Goal: Task Accomplishment & Management: Manage account settings

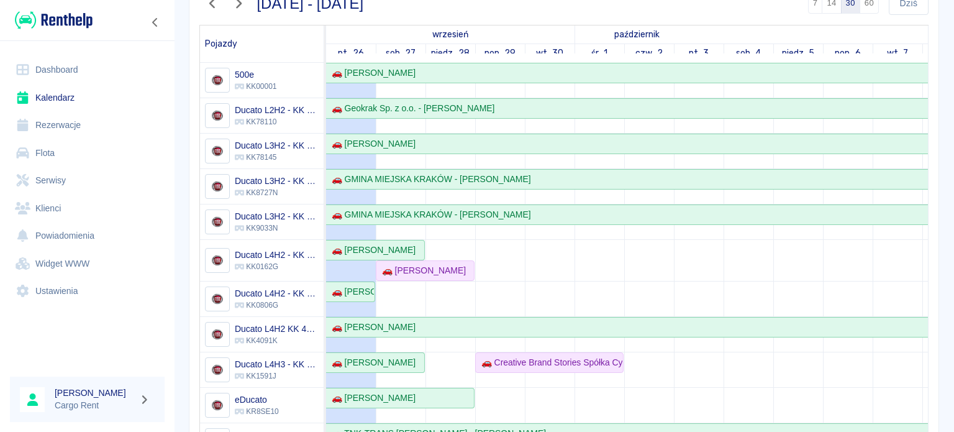
scroll to position [107, 0]
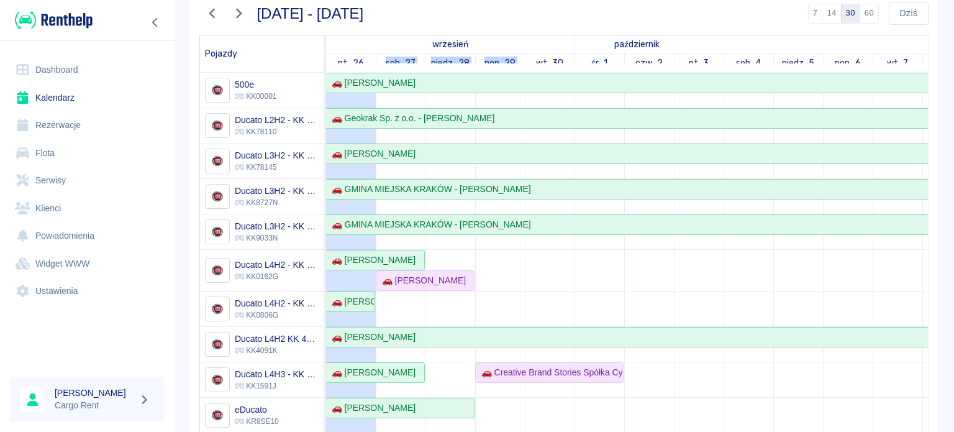
drag, startPoint x: 383, startPoint y: 61, endPoint x: 524, endPoint y: 60, distance: 141.6
drag, startPoint x: 577, startPoint y: 279, endPoint x: 402, endPoint y: 304, distance: 176.2
click at [370, 304] on div "🚗 [PERSON_NAME]" at bounding box center [350, 301] width 47 height 13
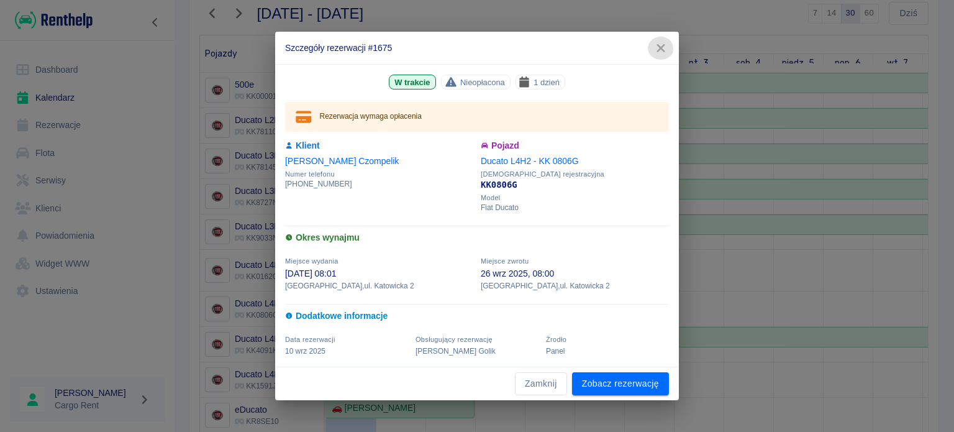
click at [661, 52] on icon "button" at bounding box center [661, 48] width 16 height 13
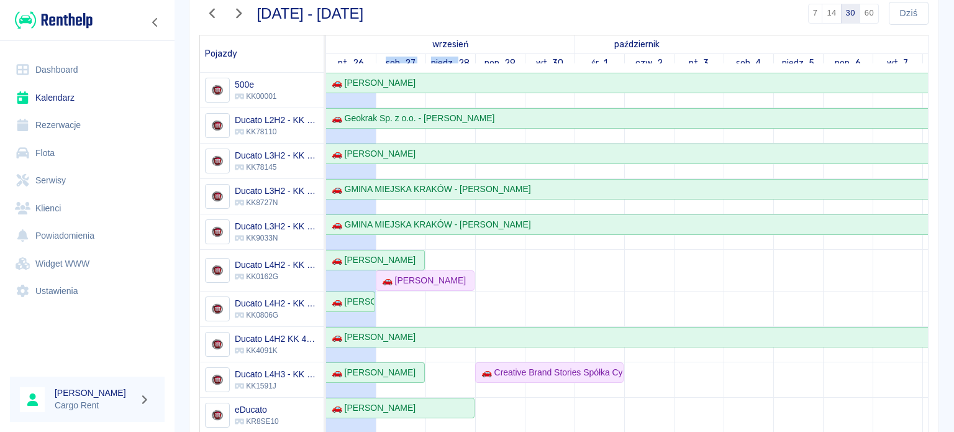
drag, startPoint x: 387, startPoint y: 61, endPoint x: 460, endPoint y: 60, distance: 73.3
click at [460, 60] on link "niedz., 28" at bounding box center [450, 63] width 45 height 18
drag, startPoint x: 458, startPoint y: 58, endPoint x: 340, endPoint y: 60, distance: 117.4
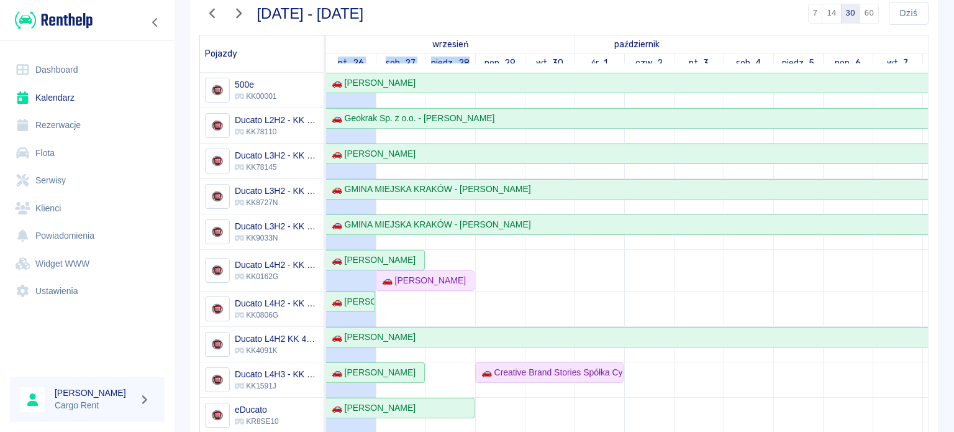
click at [378, 64] on div "sob., 27" at bounding box center [400, 63] width 49 height 18
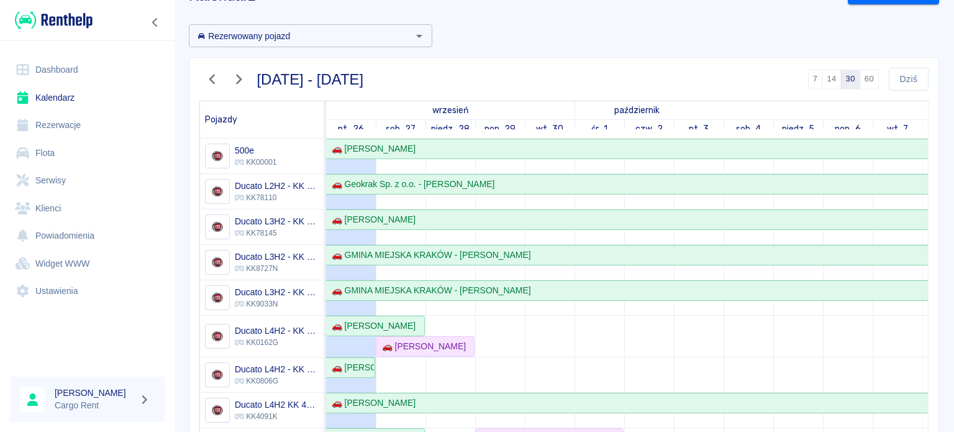
scroll to position [0, 0]
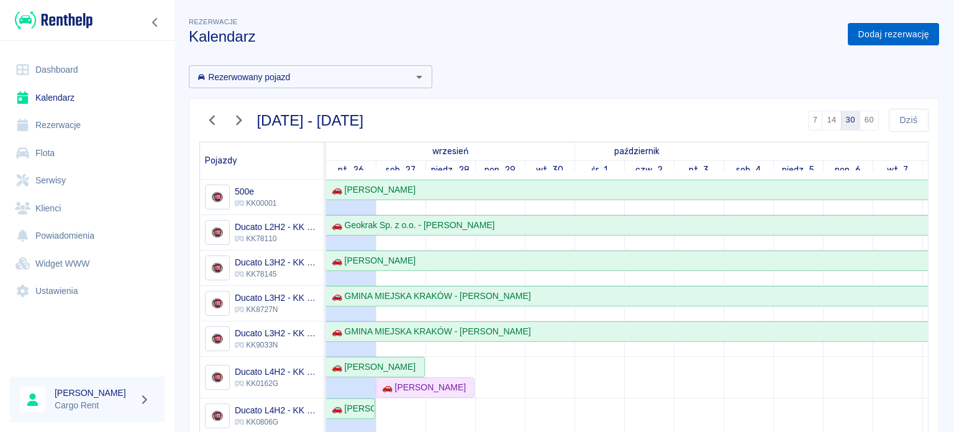
click at [880, 27] on link "Dodaj rezerwację" at bounding box center [893, 34] width 91 height 23
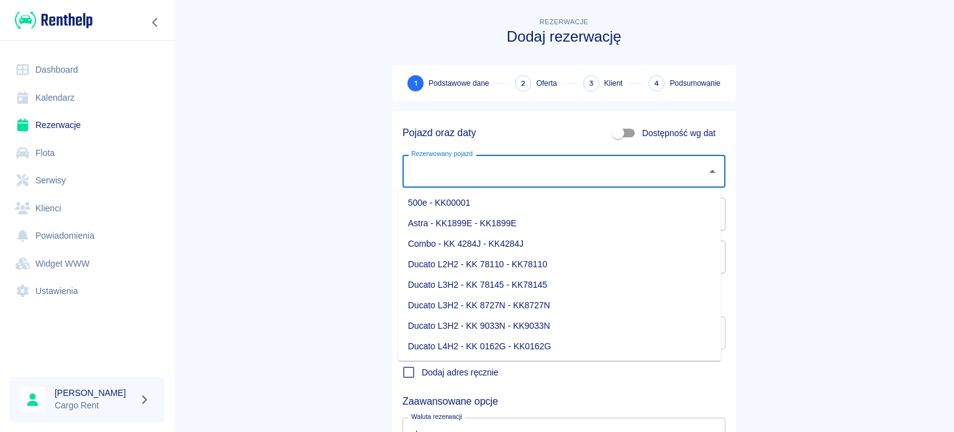
click at [559, 161] on input "Rezerwowany pojazd" at bounding box center [554, 171] width 293 height 22
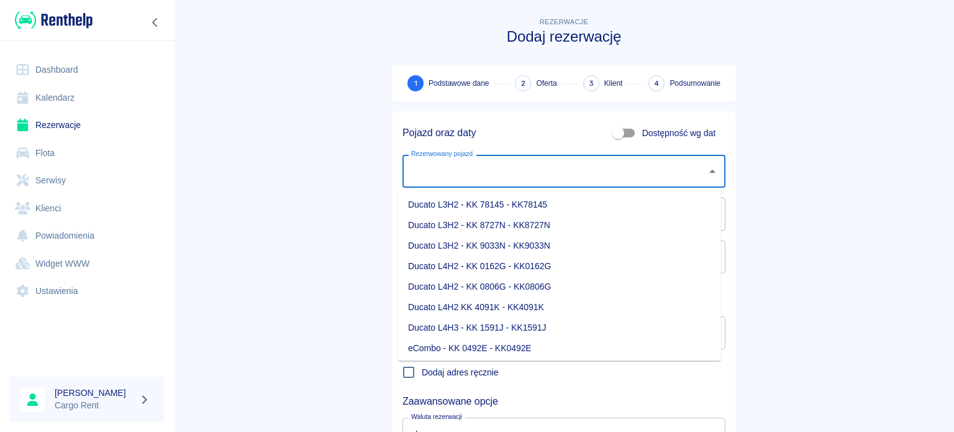
scroll to position [73, 0]
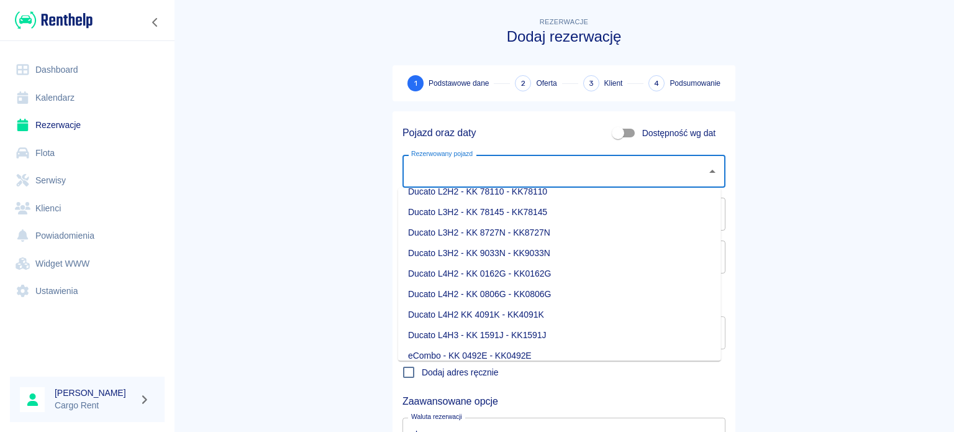
click at [525, 300] on li "Ducato L4H2 - KK 0806G - KK0806G" at bounding box center [559, 294] width 323 height 20
type input "Ducato L4H2 - KK 0806G - KK0806G"
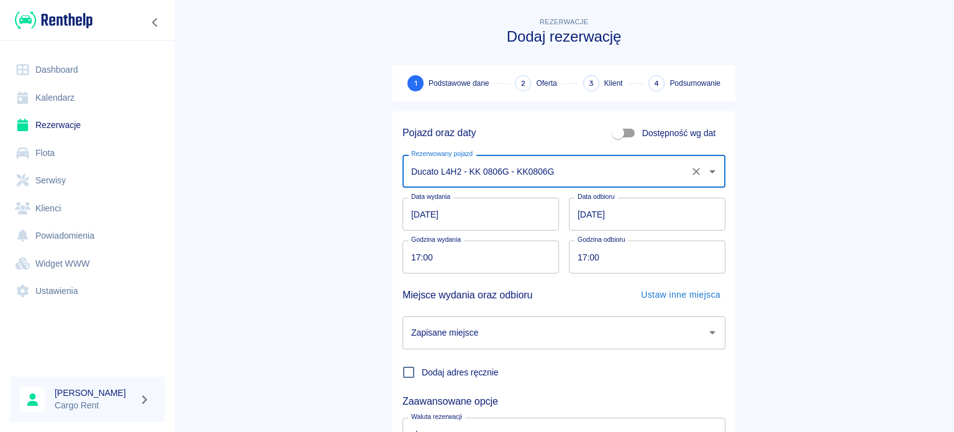
click at [407, 215] on input "[DATE]" at bounding box center [480, 213] width 156 height 33
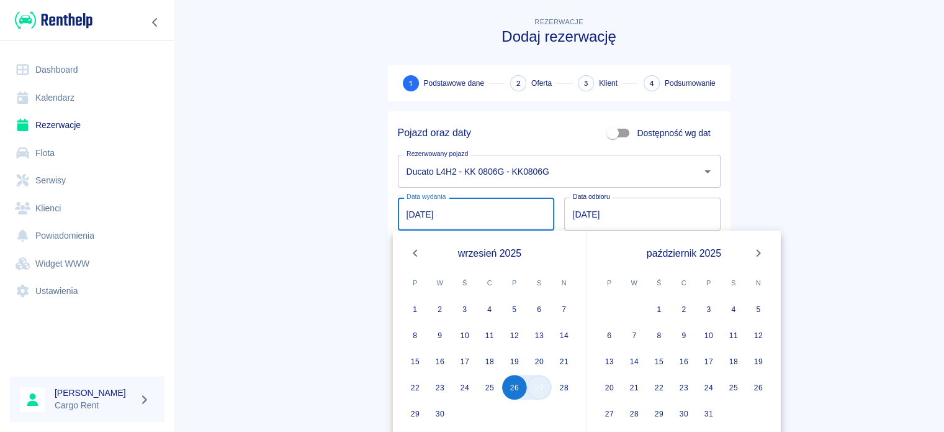
click at [538, 388] on button "27" at bounding box center [539, 386] width 25 height 25
click at [398, 217] on input "[DATE]" at bounding box center [476, 213] width 156 height 33
click at [518, 388] on button "26" at bounding box center [514, 386] width 25 height 25
type input "[DATE]"
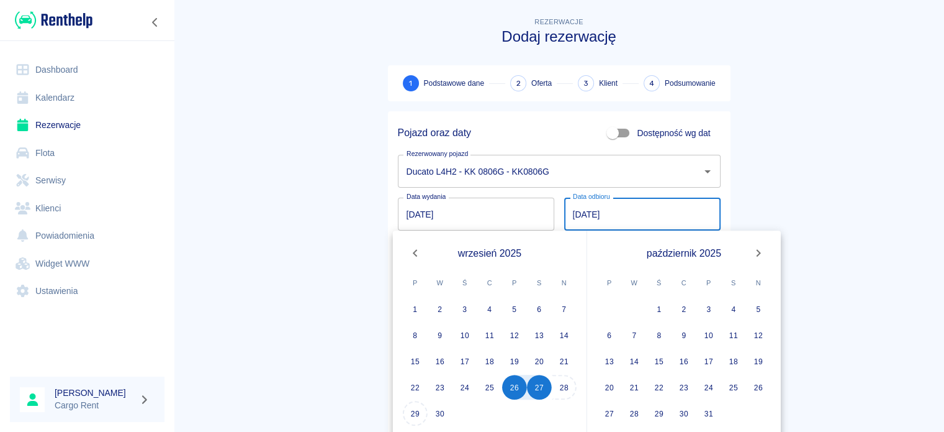
click at [403, 407] on div "29 30" at bounding box center [490, 413] width 194 height 25
click at [408, 405] on button "29" at bounding box center [415, 413] width 25 height 25
type input "[DATE]"
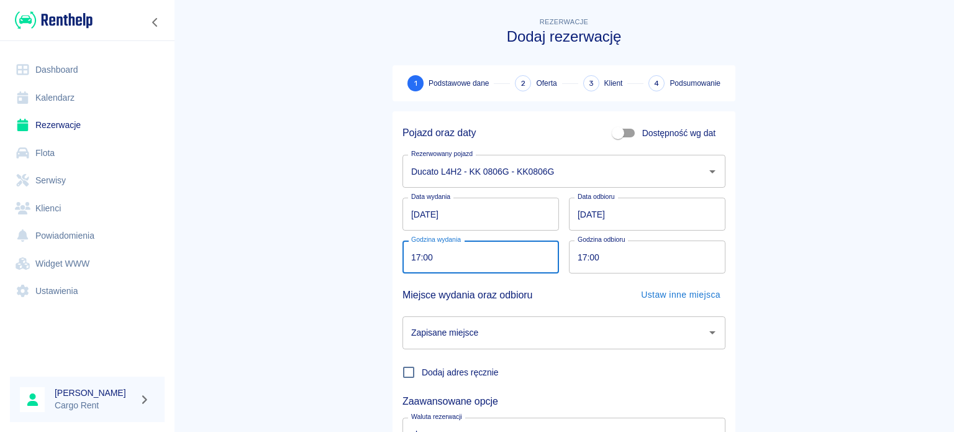
click at [407, 264] on input "17:00" at bounding box center [476, 256] width 148 height 33
type input "18:30"
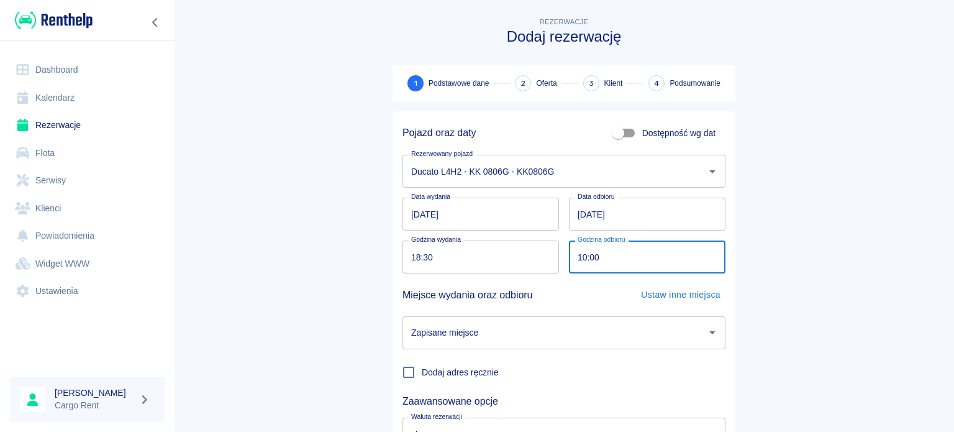
type input "10:00"
click at [596, 357] on div "Dodaj adres ręcznie" at bounding box center [558, 367] width 333 height 36
click at [595, 350] on div "Dodaj adres ręcznie" at bounding box center [558, 367] width 333 height 36
click at [597, 342] on input "Zapisane miejsce" at bounding box center [554, 333] width 293 height 22
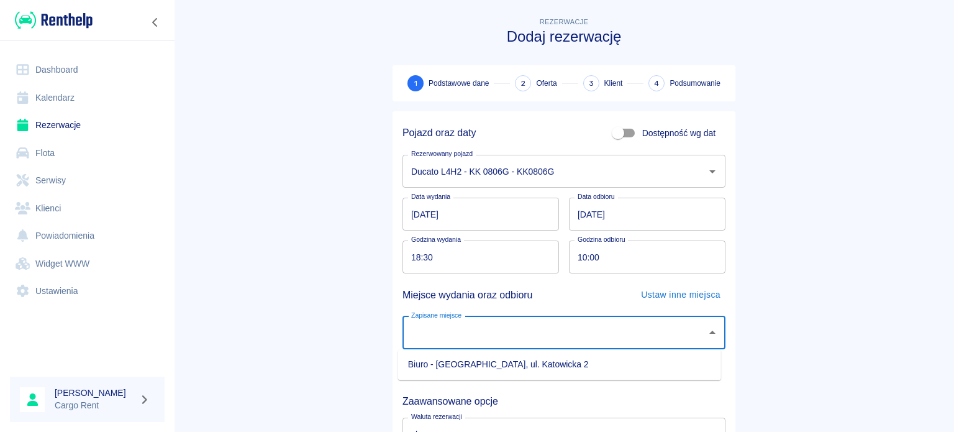
click at [523, 364] on li "Biuro - [GEOGRAPHIC_DATA], ul. Katowicka 2" at bounding box center [559, 364] width 323 height 20
type input "Biuro - [GEOGRAPHIC_DATA], ul. Katowicka 2"
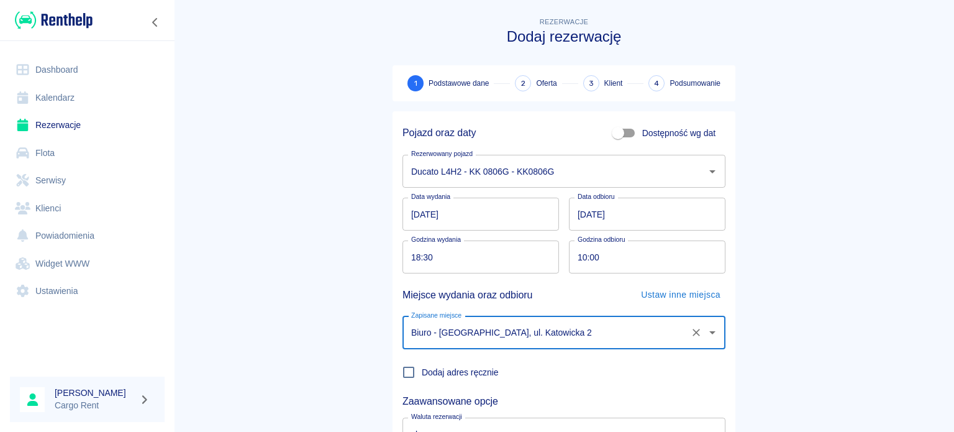
click at [348, 315] on main "Rezerwacje Dodaj rezerwację 1 Podstawowe dane 2 Oferta 3 Klient 4 Podsumowanie …" at bounding box center [564, 259] width 780 height 488
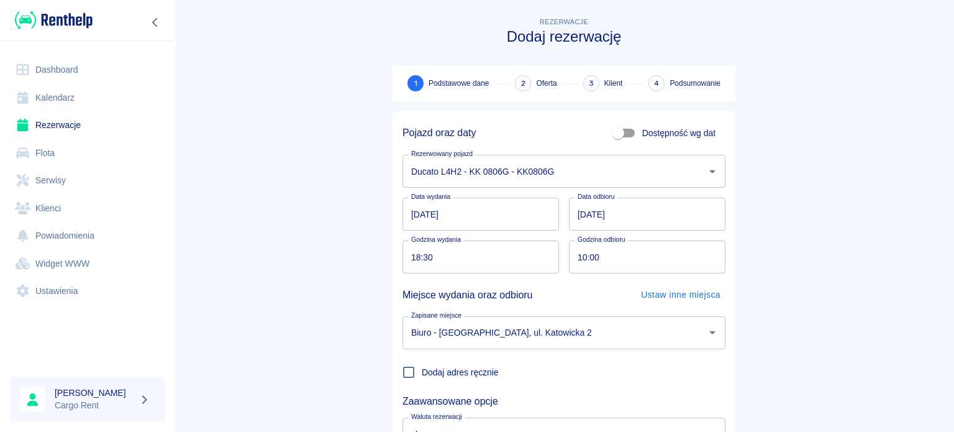
scroll to position [107, 0]
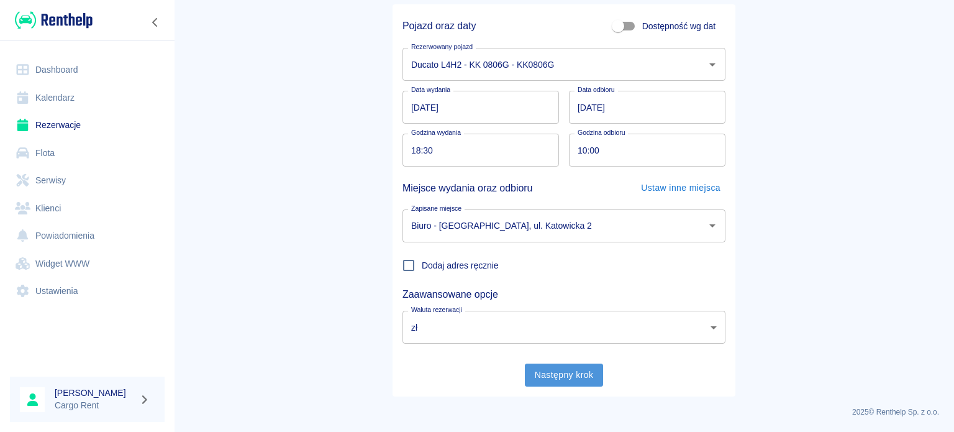
click at [569, 374] on button "Następny krok" at bounding box center [564, 374] width 79 height 23
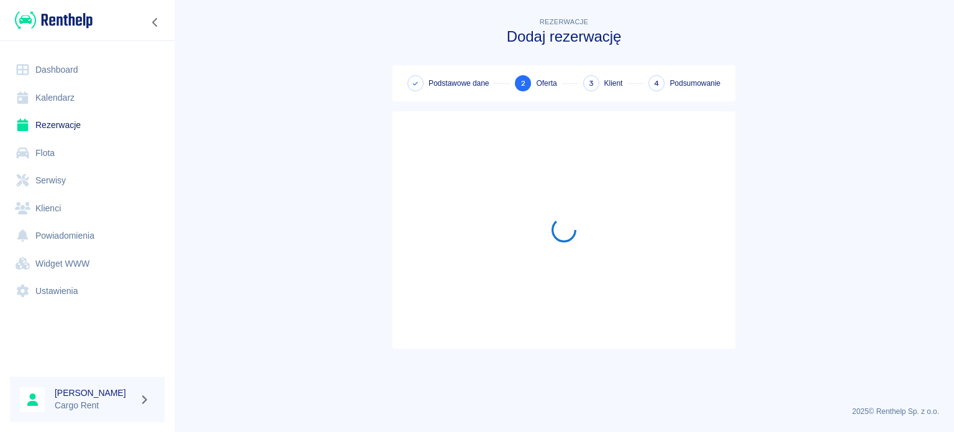
scroll to position [0, 0]
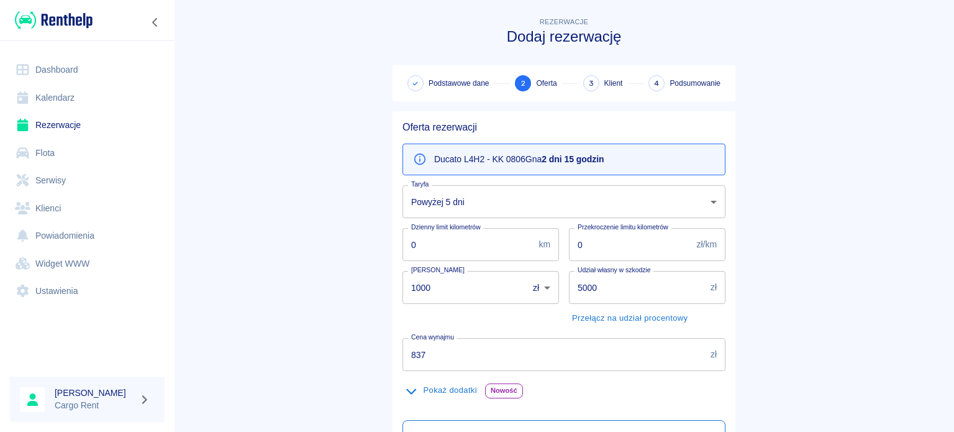
click at [508, 196] on body "Używamy plików Cookies, by zapewnić Ci najlepsze możliwe doświadczenie. Aby dow…" at bounding box center [477, 216] width 954 height 432
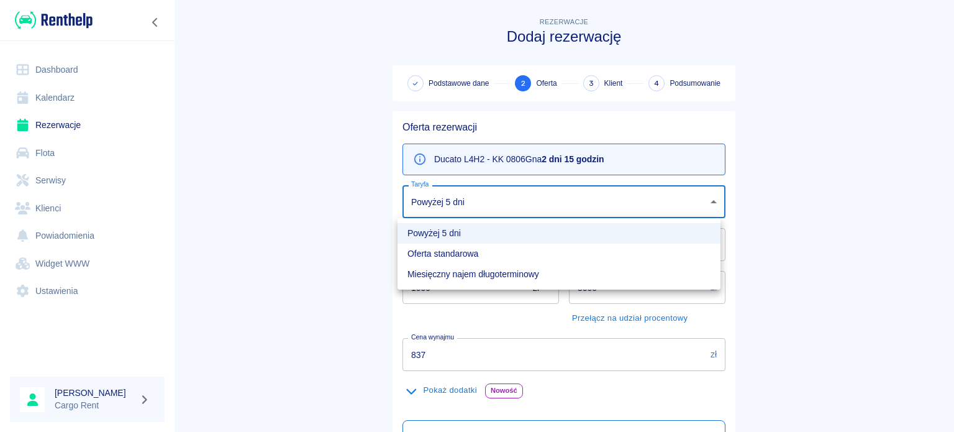
click at [479, 250] on li "Oferta standarowa" at bounding box center [558, 253] width 323 height 20
type input "272a84c1-d49b-4c1a-a64c-0b744db8f802"
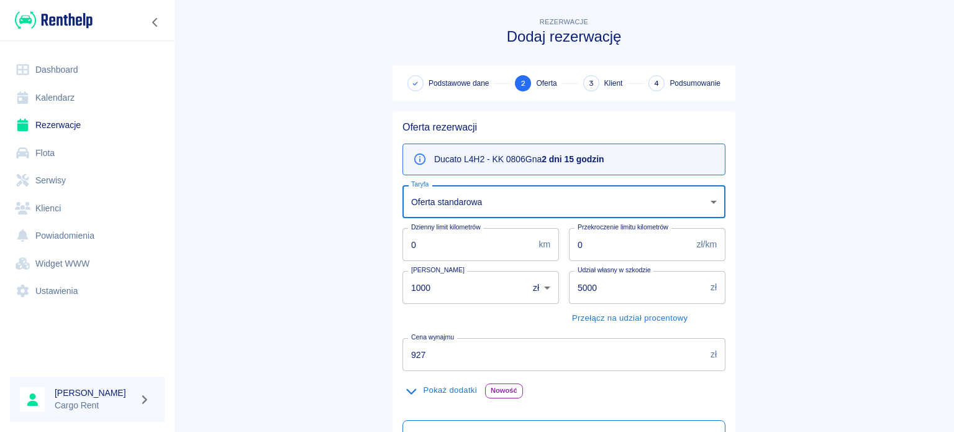
click at [337, 211] on main "Rezerwacje Dodaj rezerwację Podstawowe dane 2 Oferta 3 Klient 4 Podsumowanie Of…" at bounding box center [564, 315] width 780 height 600
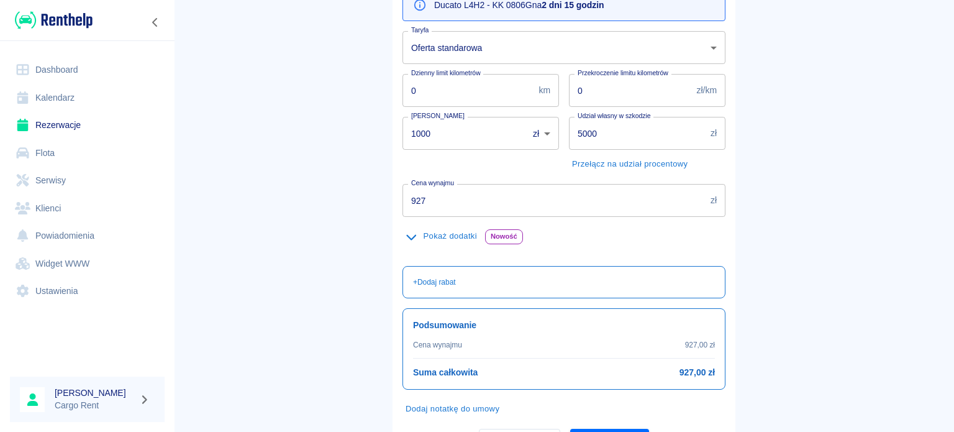
scroll to position [168, 0]
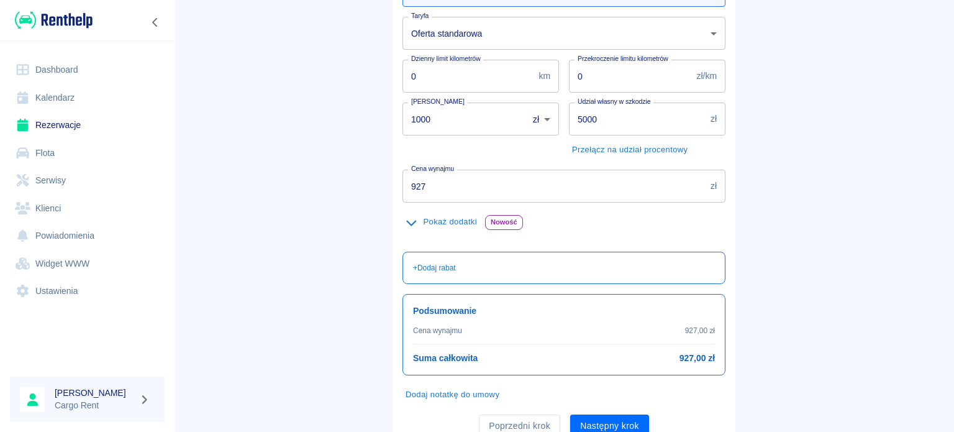
drag, startPoint x: 457, startPoint y: 197, endPoint x: 419, endPoint y: 191, distance: 39.0
click at [419, 191] on input "927" at bounding box center [553, 186] width 303 height 33
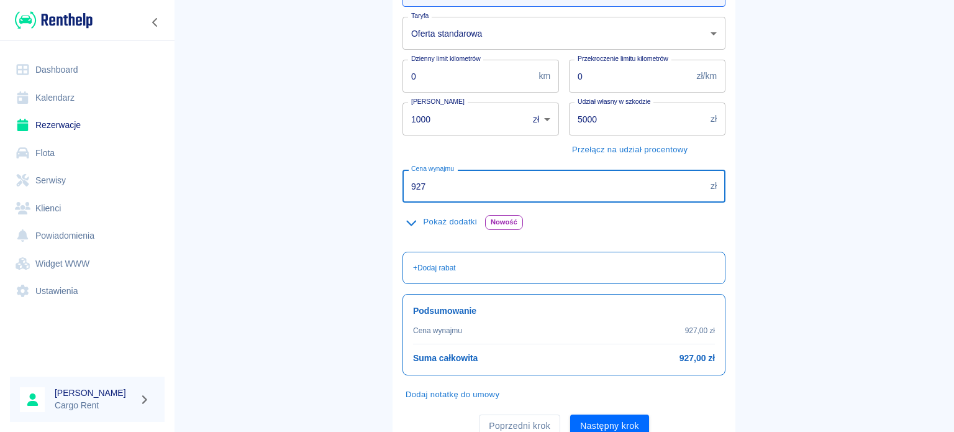
drag, startPoint x: 422, startPoint y: 191, endPoint x: 274, endPoint y: 183, distance: 148.0
click at [274, 183] on main "Rezerwacje Dodaj rezerwację Podstawowe dane 2 Oferta 3 Klient 4 Podsumowanie Of…" at bounding box center [564, 147] width 780 height 600
type input "618"
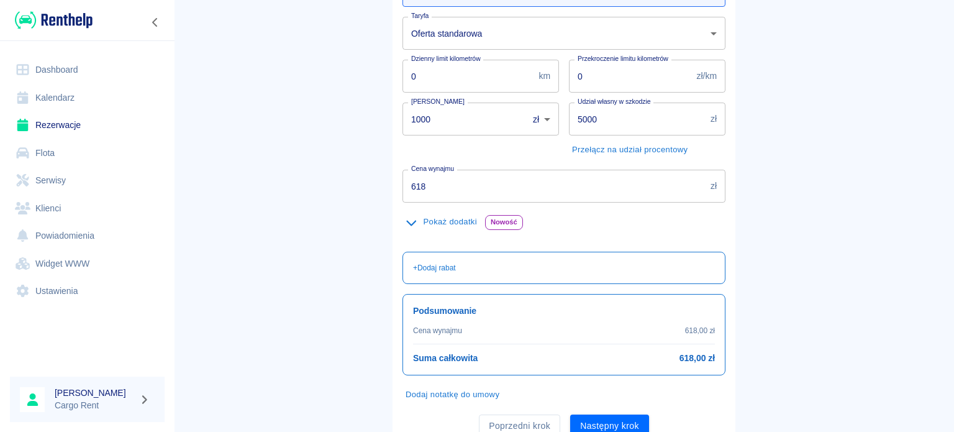
click at [591, 407] on div "Poprzedni krok Następny krok" at bounding box center [558, 420] width 333 height 33
click at [596, 423] on button "Następny krok" at bounding box center [609, 425] width 79 height 23
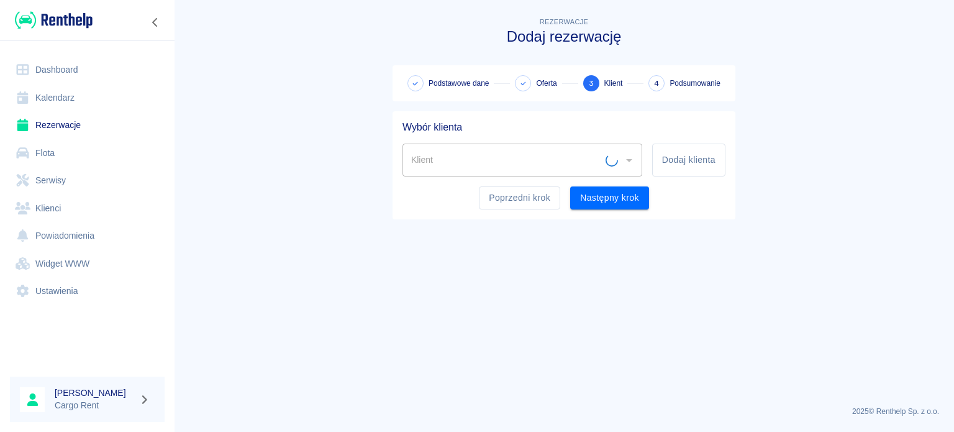
scroll to position [0, 0]
click at [499, 169] on input "Klient" at bounding box center [513, 160] width 210 height 22
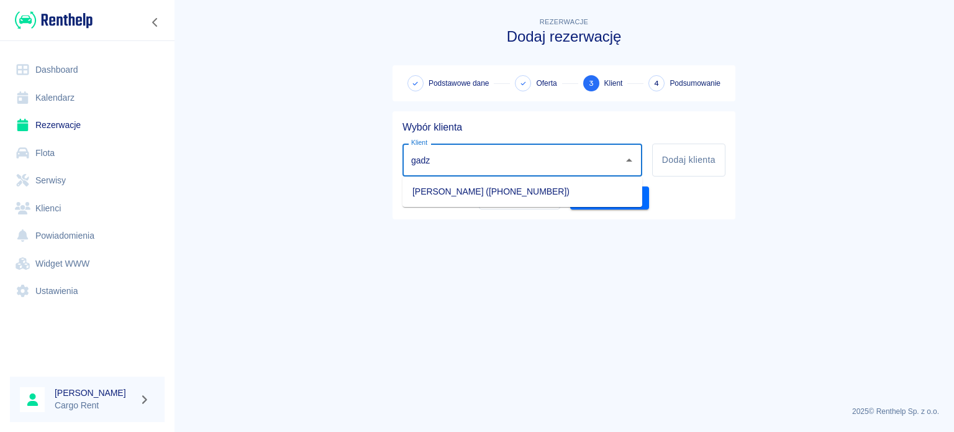
click at [602, 183] on li "[PERSON_NAME] ([PHONE_NUMBER])" at bounding box center [522, 191] width 240 height 20
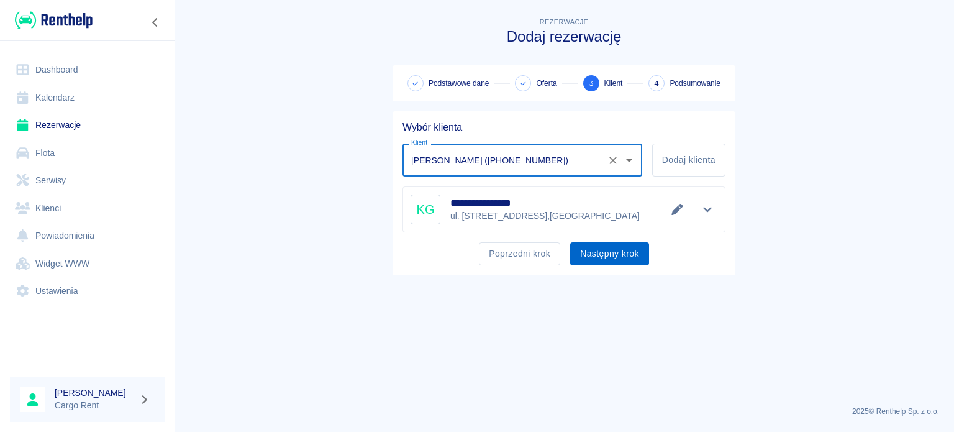
type input "[PERSON_NAME] ([PHONE_NUMBER])"
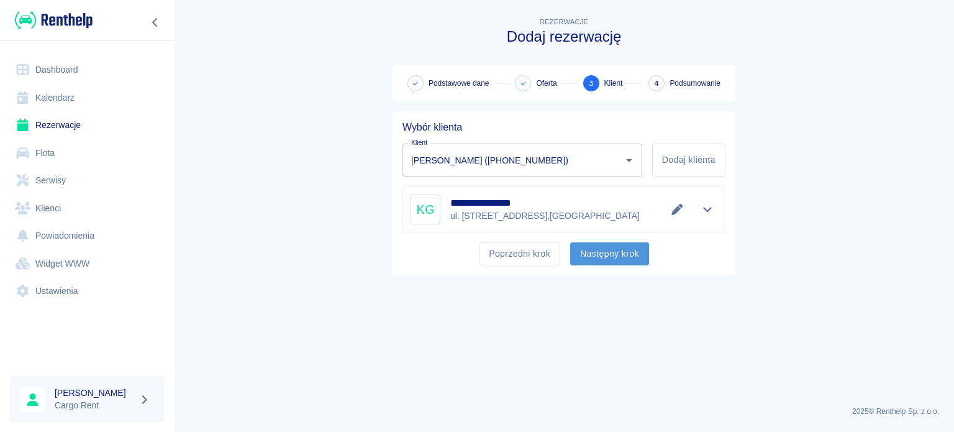
click at [617, 258] on button "Następny krok" at bounding box center [609, 253] width 79 height 23
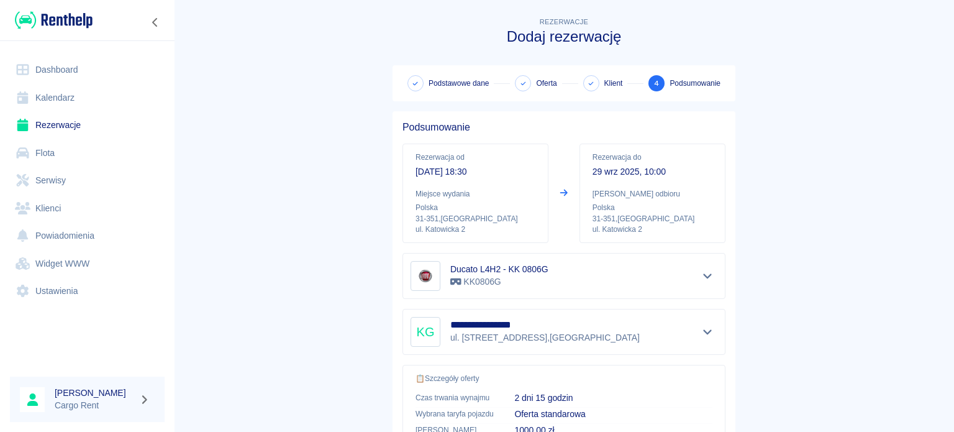
click at [605, 259] on div "Ducato L4H2 - KK 0806G KK0806G" at bounding box center [563, 276] width 323 height 46
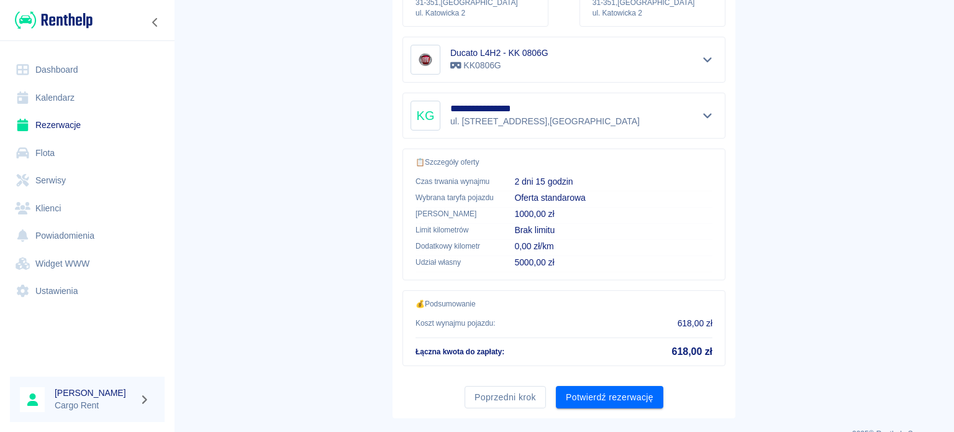
scroll to position [236, 0]
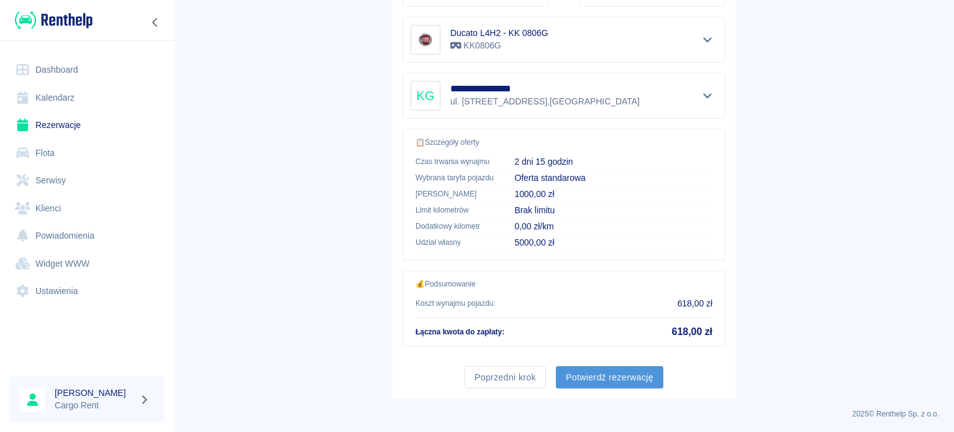
click at [620, 381] on button "Potwierdź rezerwację" at bounding box center [609, 377] width 107 height 23
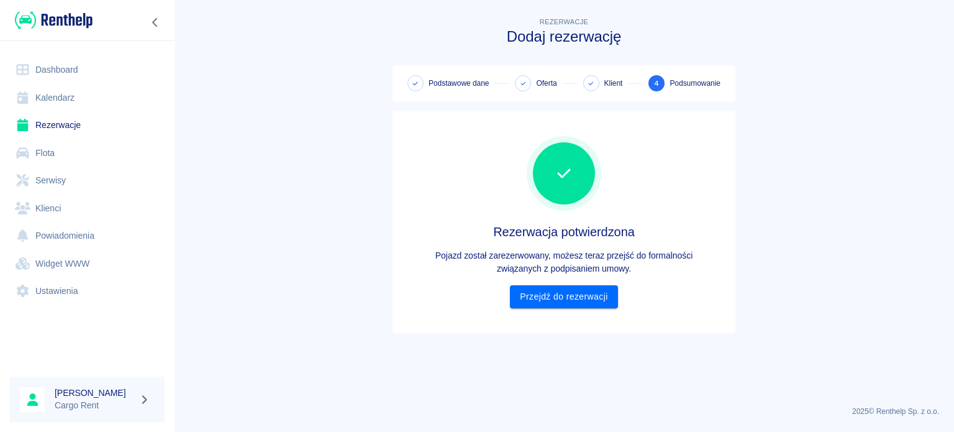
scroll to position [0, 0]
click at [564, 285] on link "Przejdź do rezerwacji" at bounding box center [563, 296] width 107 height 23
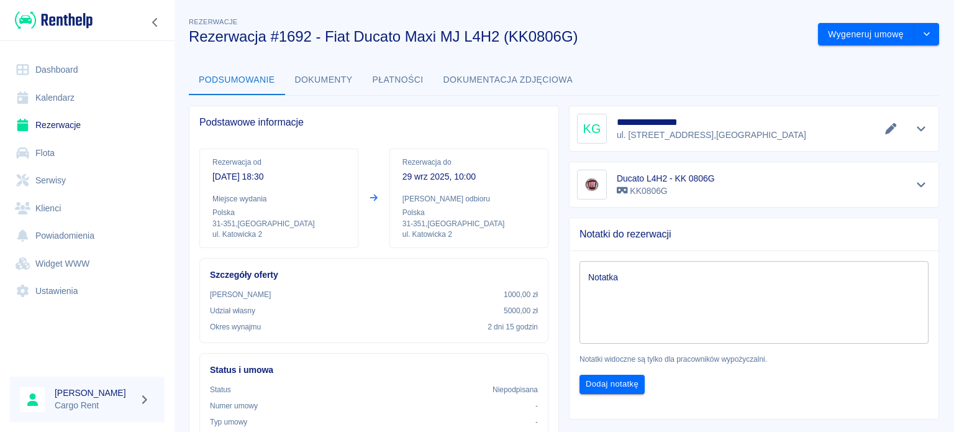
click at [78, 102] on link "Kalendarz" at bounding box center [87, 98] width 155 height 28
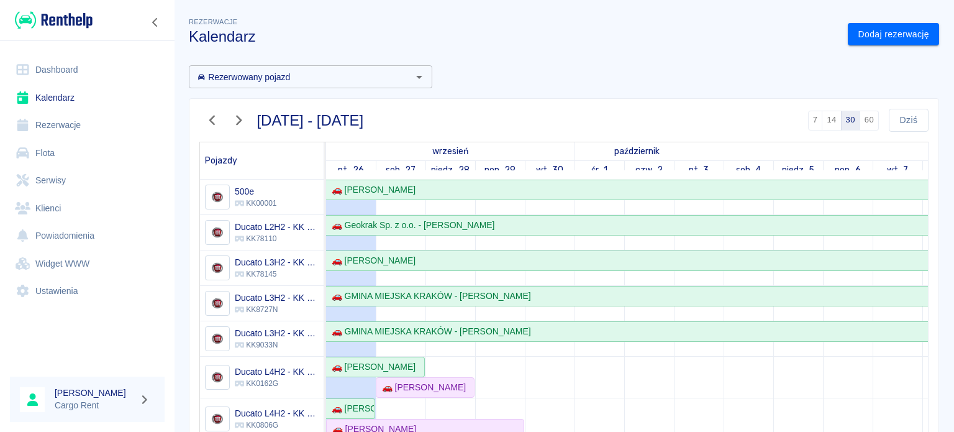
scroll to position [126, 0]
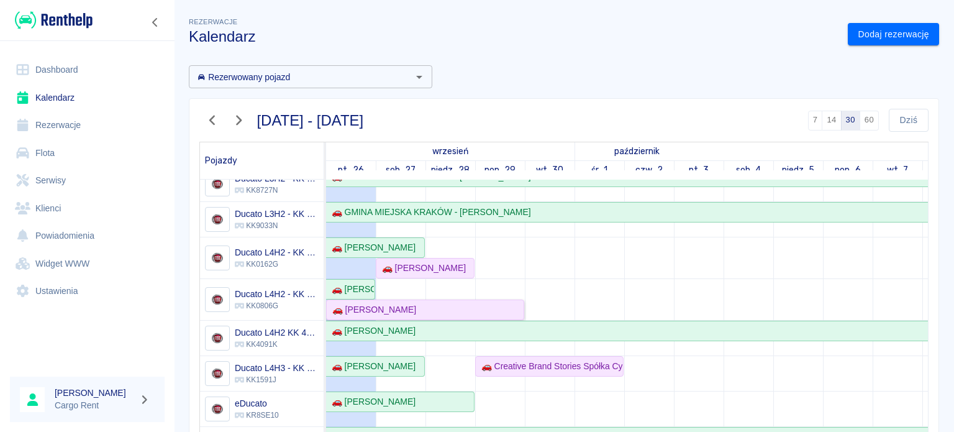
click at [409, 303] on div "🚗 [PERSON_NAME]" at bounding box center [371, 309] width 89 height 13
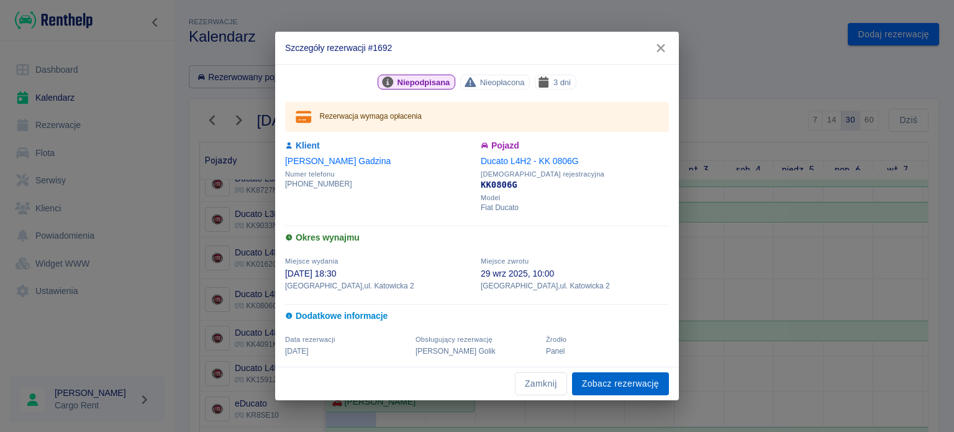
click at [596, 376] on link "Zobacz rezerwację" at bounding box center [620, 383] width 97 height 23
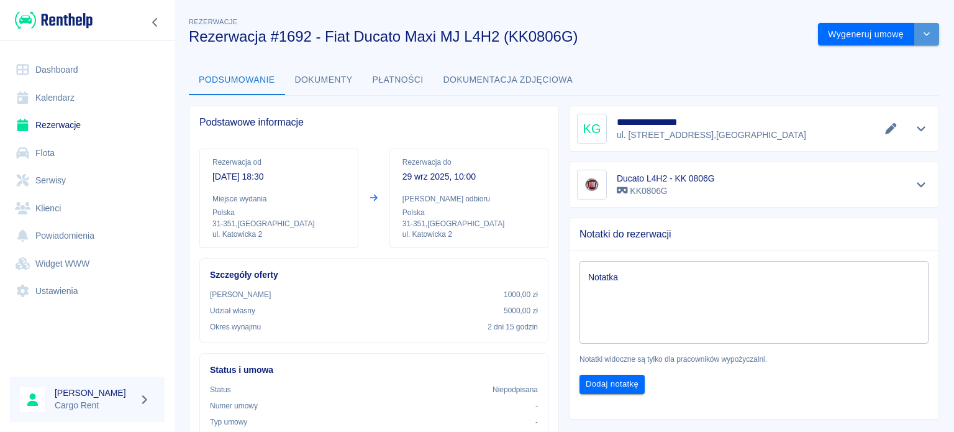
click at [922, 30] on icon "drop-down" at bounding box center [927, 34] width 10 height 8
click at [864, 109] on li "Anuluj rezerwację" at bounding box center [868, 101] width 101 height 20
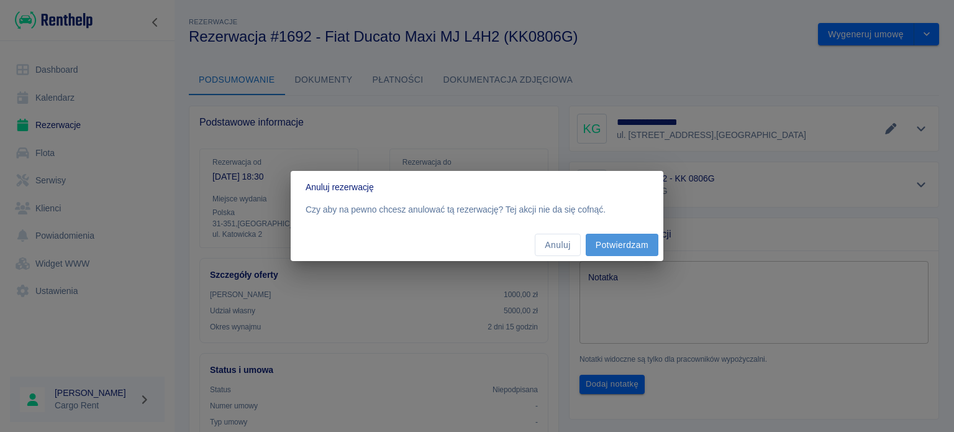
click at [631, 246] on button "Potwierdzam" at bounding box center [622, 244] width 73 height 23
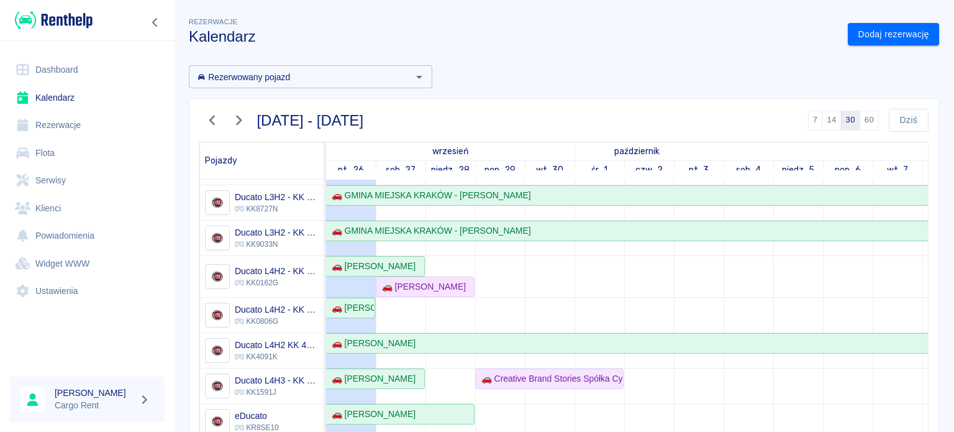
scroll to position [106, 0]
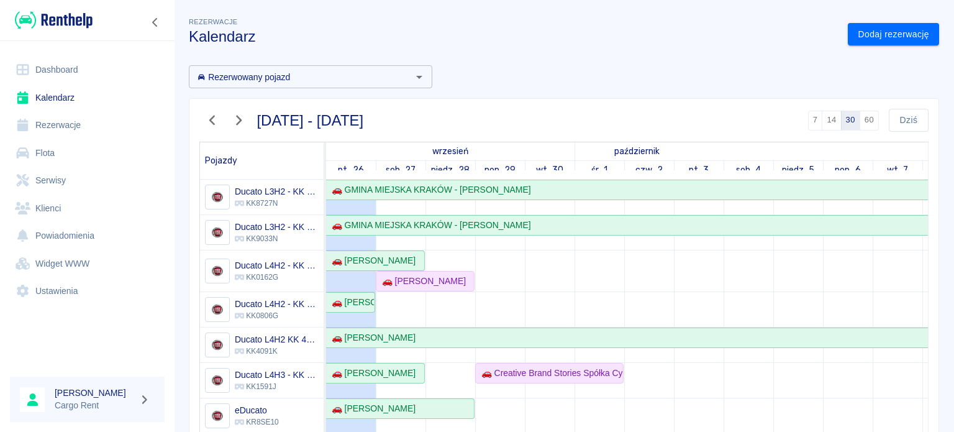
click at [425, 302] on td at bounding box center [450, 359] width 50 height 572
click at [412, 260] on div "🚗 [PERSON_NAME]" at bounding box center [371, 260] width 89 height 13
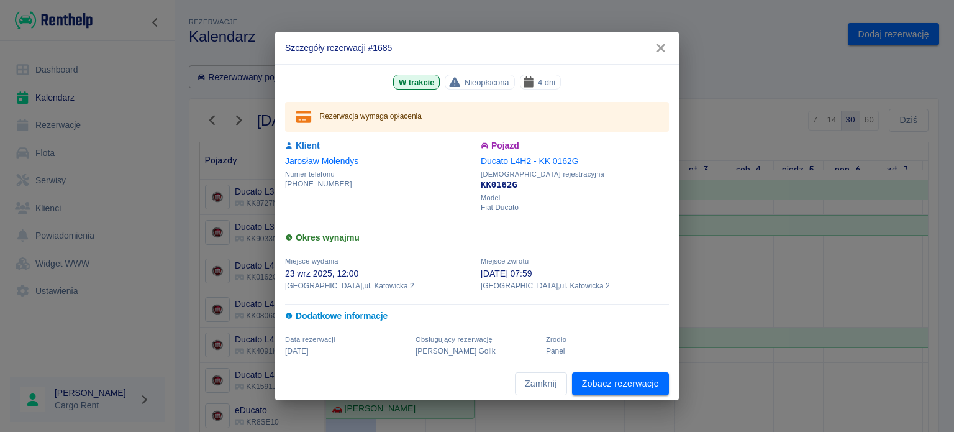
drag, startPoint x: 658, startPoint y: 42, endPoint x: 487, endPoint y: 29, distance: 171.9
click at [658, 42] on icon "button" at bounding box center [661, 48] width 16 height 13
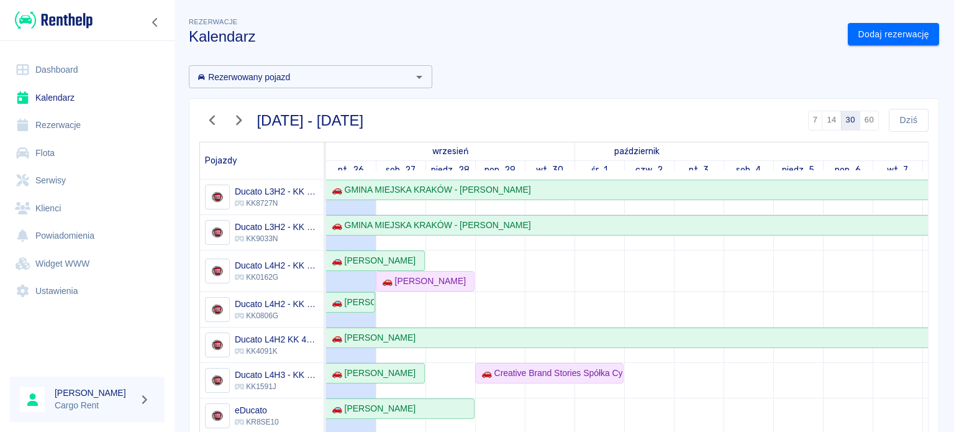
click at [88, 33] on div at bounding box center [87, 20] width 174 height 40
click at [88, 27] on img at bounding box center [54, 20] width 78 height 20
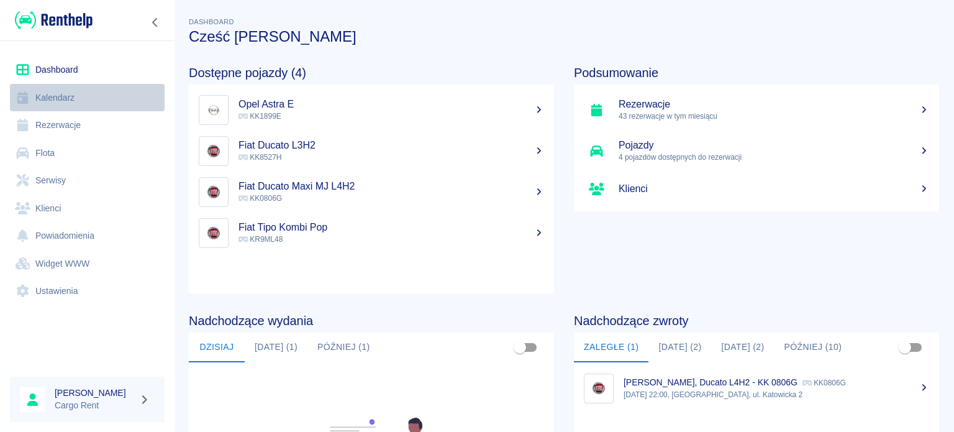
click at [89, 97] on link "Kalendarz" at bounding box center [87, 98] width 155 height 28
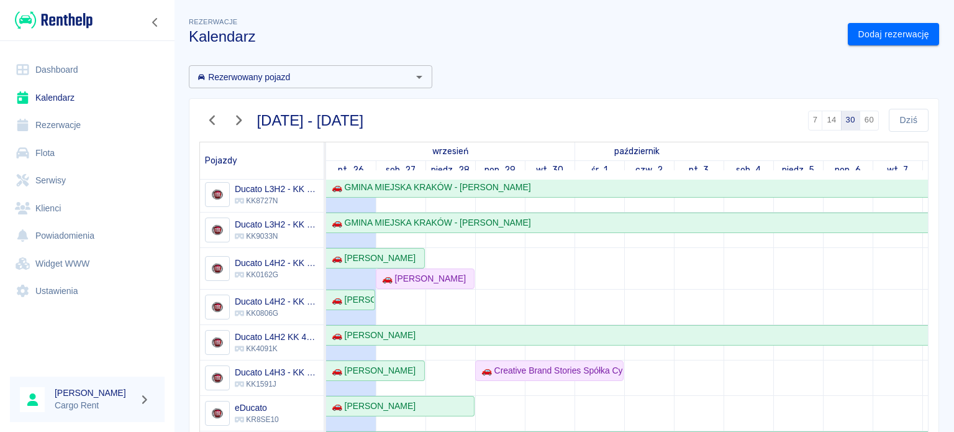
scroll to position [120, 0]
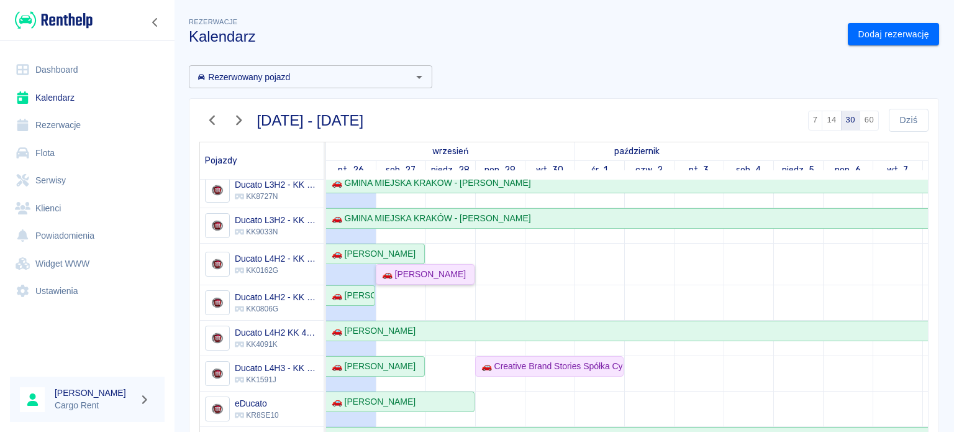
click at [449, 273] on link "🚗 [PERSON_NAME]" at bounding box center [425, 274] width 99 height 20
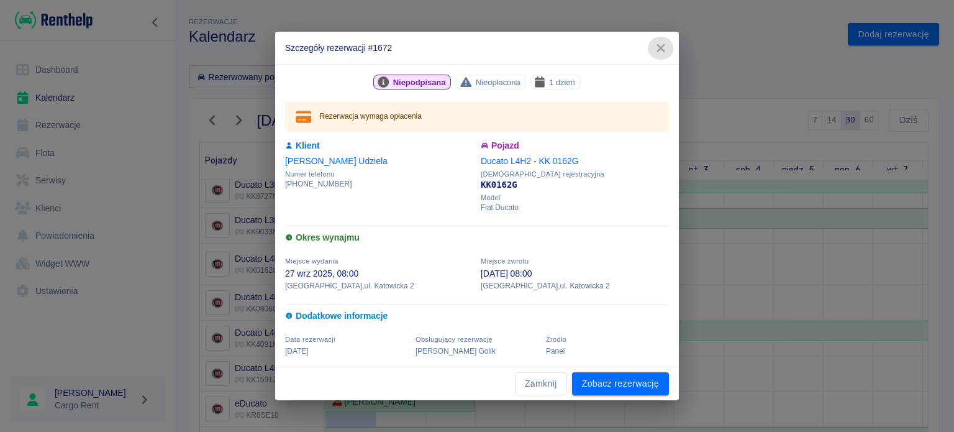
click at [654, 47] on icon "button" at bounding box center [661, 48] width 16 height 13
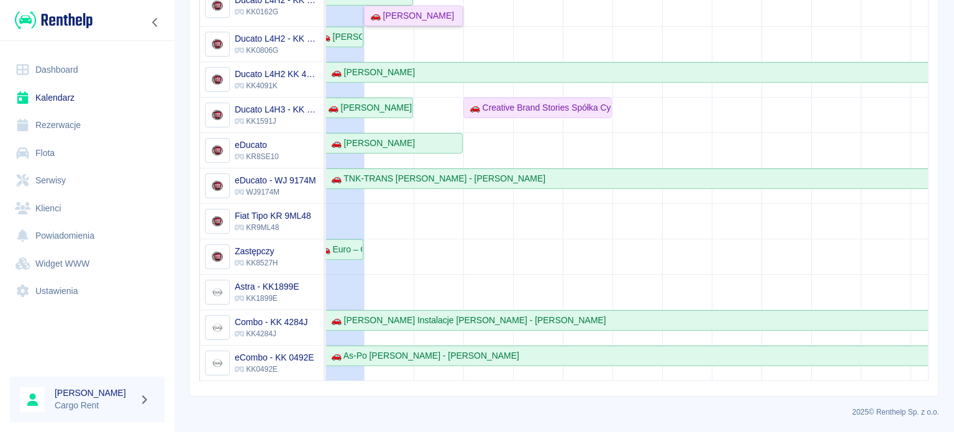
scroll to position [0, 0]
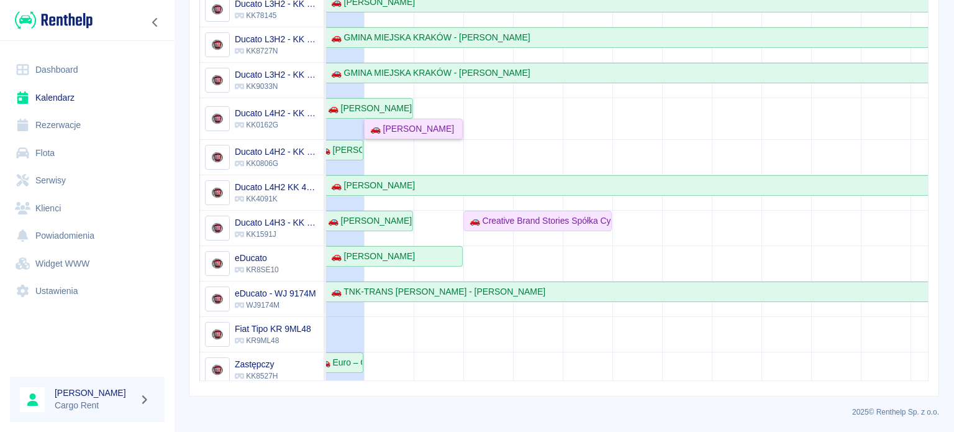
click at [407, 130] on div "🚗 [PERSON_NAME]" at bounding box center [409, 128] width 89 height 13
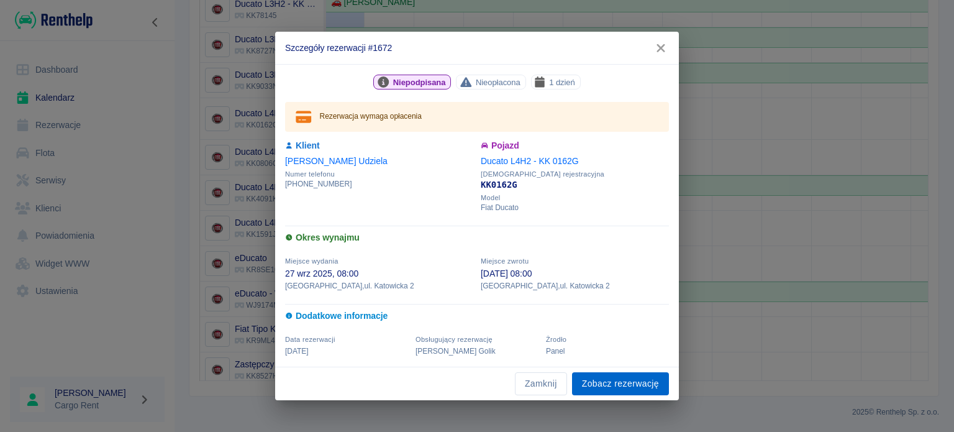
click at [641, 378] on link "Zobacz rezerwację" at bounding box center [620, 383] width 97 height 23
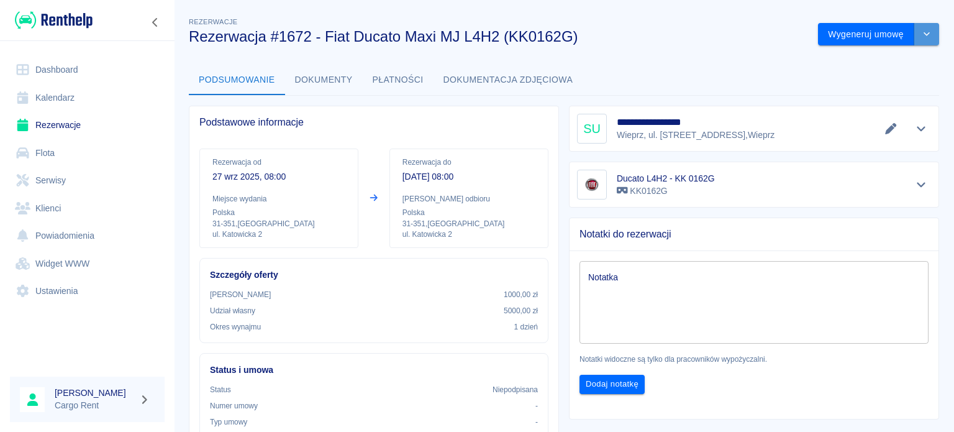
click at [914, 37] on button "drop-down" at bounding box center [926, 34] width 25 height 23
click at [862, 58] on li "Modyfikuj rezerwację" at bounding box center [868, 60] width 101 height 20
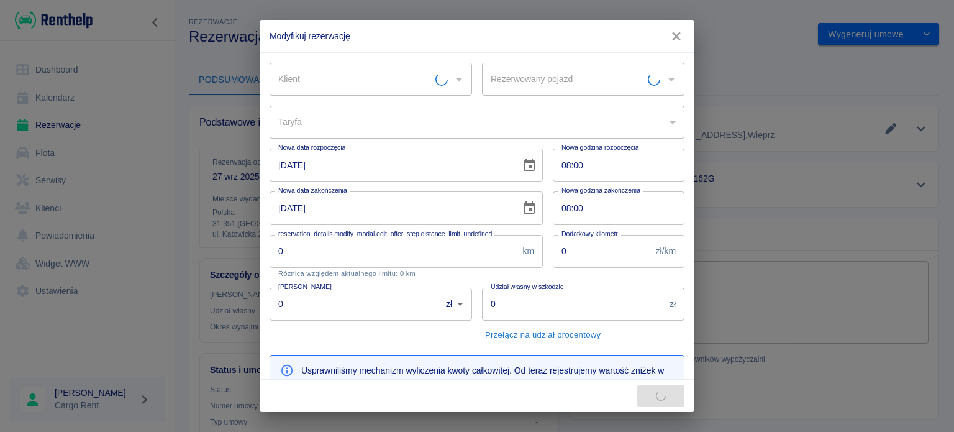
type input "a5dbbe01-66d9-4a5a-a8e6-7ca8e8534207"
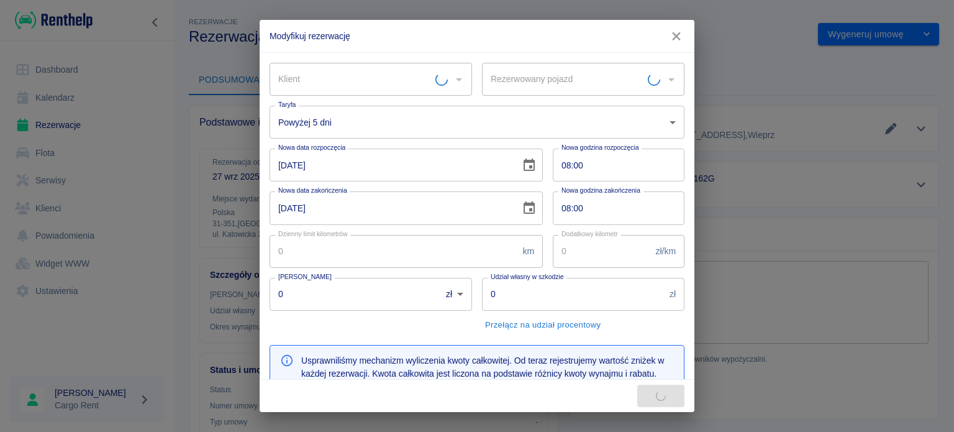
type input "Ducato L4H2 - KK 0162G - KK0162G"
type input "1000"
type input "5000"
type input "279"
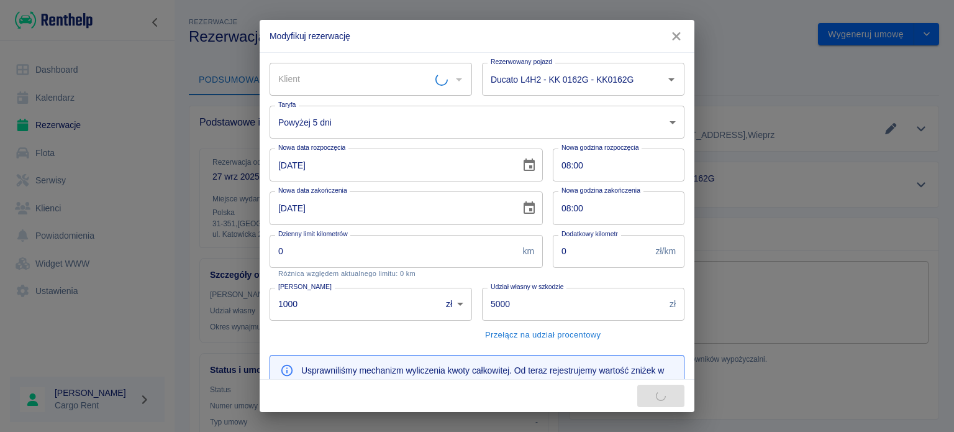
type input "Sebastian Udziela"
click at [537, 94] on div "Ducato L4H2 - KK 0162G - KK0162G Rezerwowany pojazd" at bounding box center [583, 79] width 202 height 33
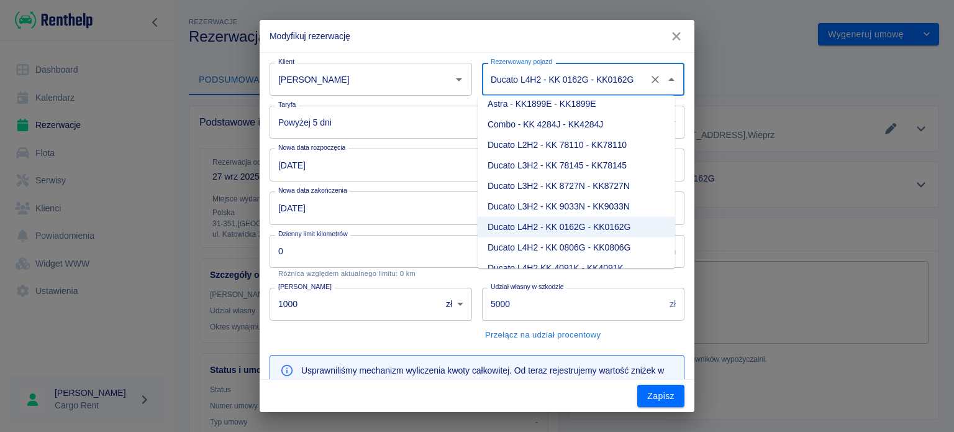
scroll to position [28, 0]
click at [581, 243] on li "Ducato L4H2 - KK 0806G - KK0806G" at bounding box center [576, 247] width 197 height 20
type input "Ducato L4H2 - KK 0806G - KK0806G"
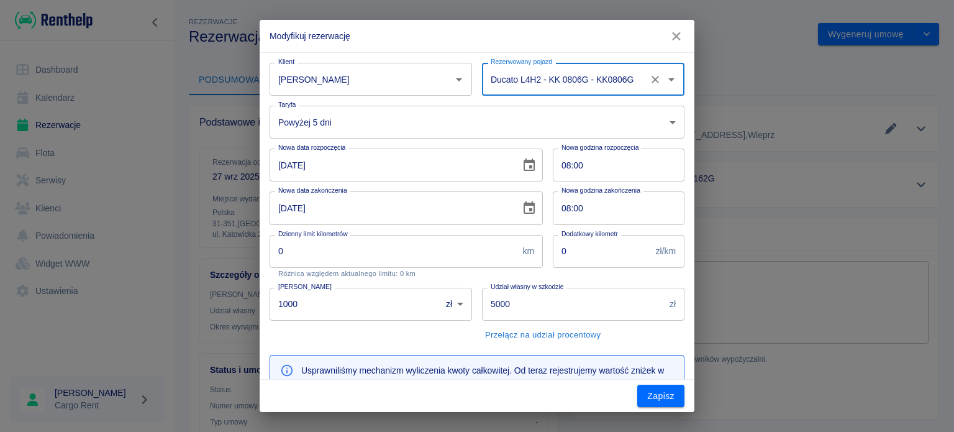
click at [632, 126] on body "Używamy plików Cookies, by zapewnić Ci najlepsze możliwe doświadczenie. Aby dow…" at bounding box center [477, 216] width 954 height 432
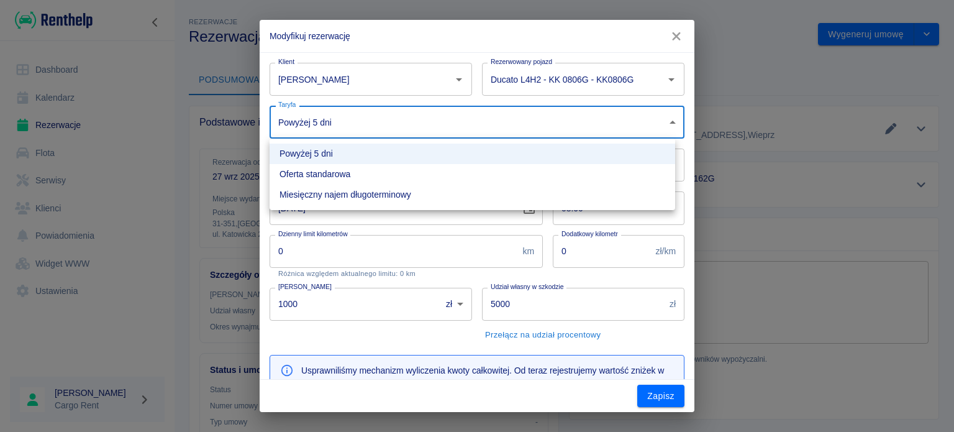
click at [376, 170] on li "Oferta standarowa" at bounding box center [471, 174] width 405 height 20
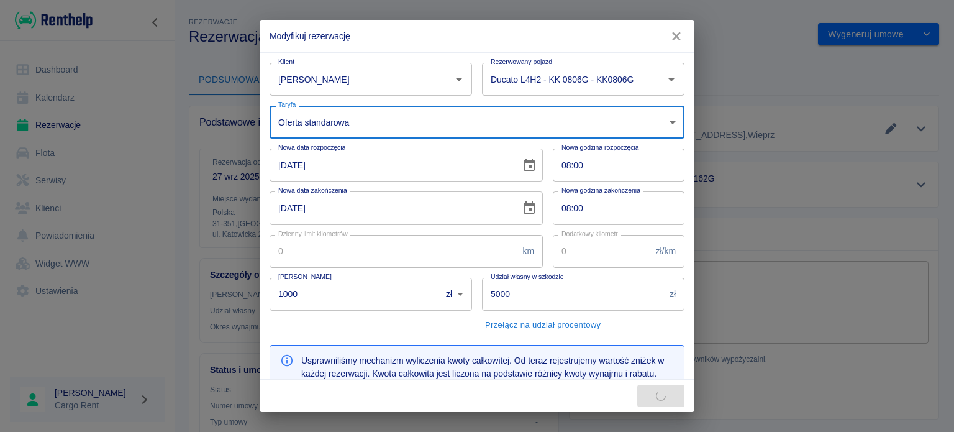
type input "272a84c1-d49b-4c1a-a64c-0b744db8f802"
type input "309"
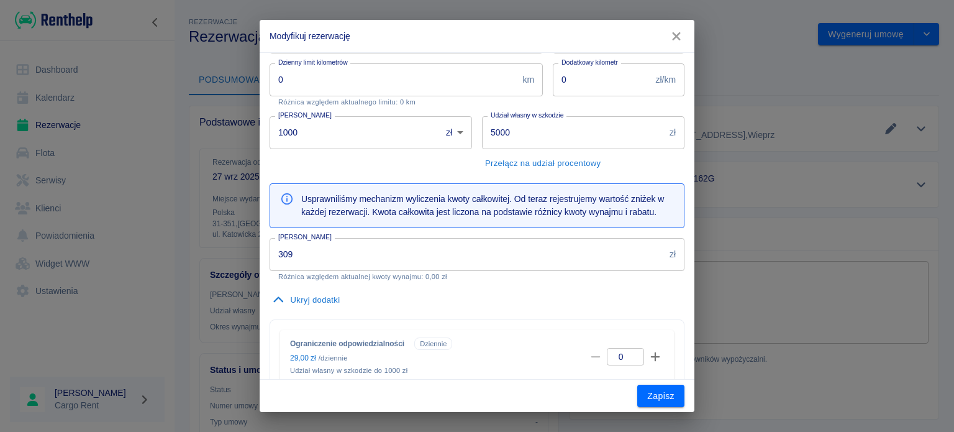
scroll to position [197, 0]
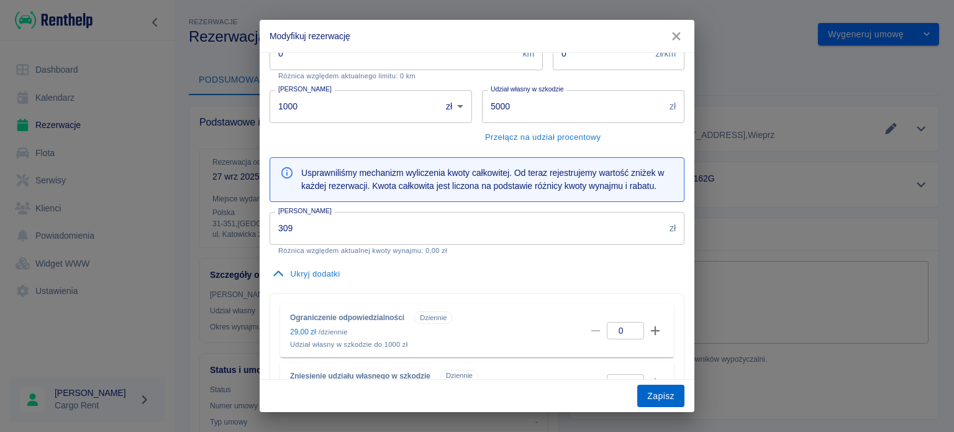
click at [655, 392] on button "Zapisz" at bounding box center [660, 395] width 47 height 23
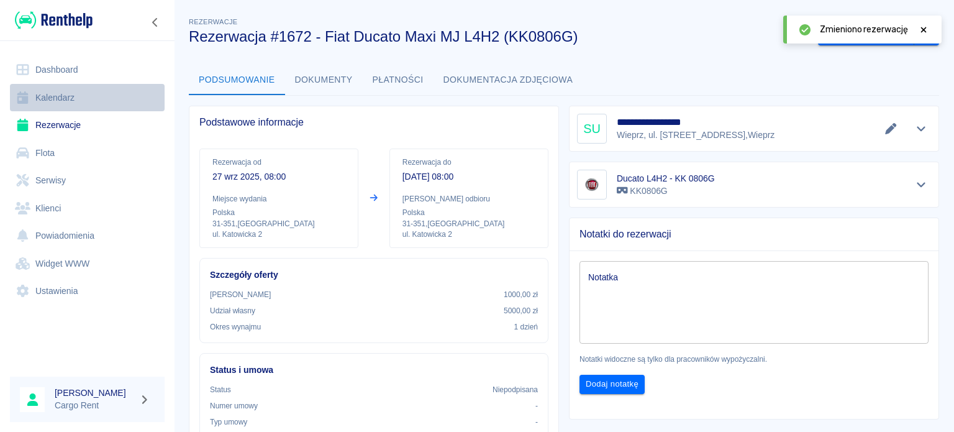
click at [60, 101] on link "Kalendarz" at bounding box center [87, 98] width 155 height 28
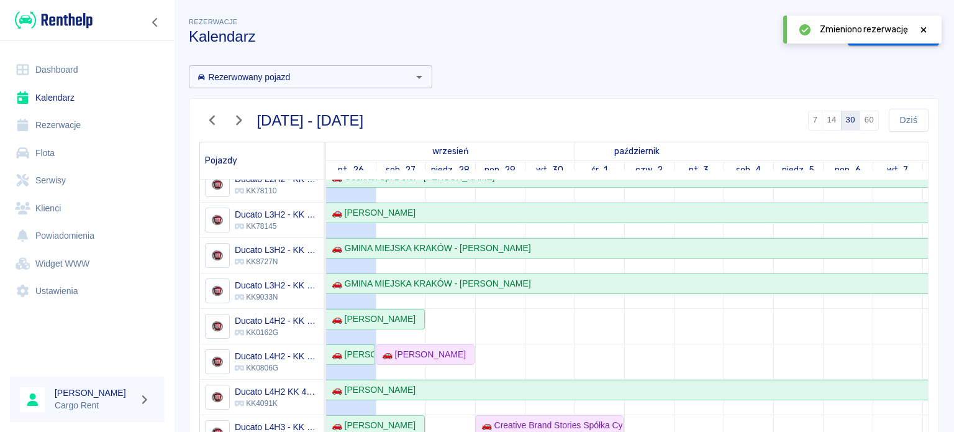
scroll to position [114, 0]
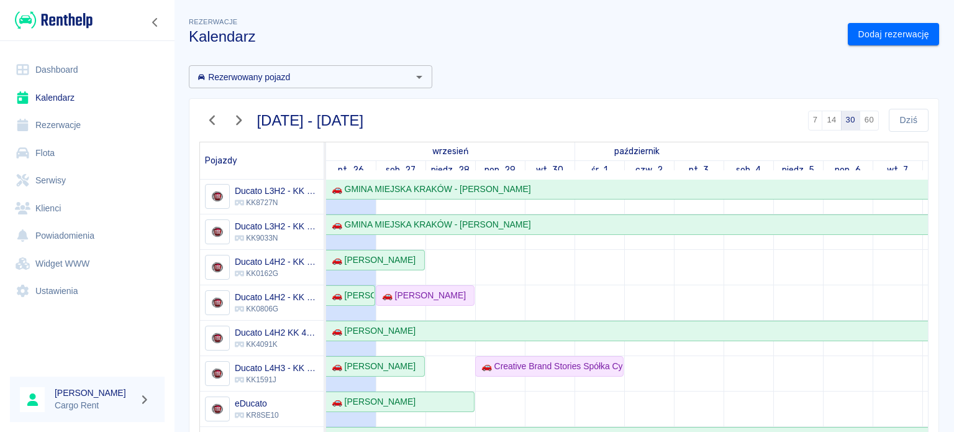
click at [68, 10] on img at bounding box center [54, 20] width 78 height 20
